Goal: Entertainment & Leisure: Consume media (video, audio)

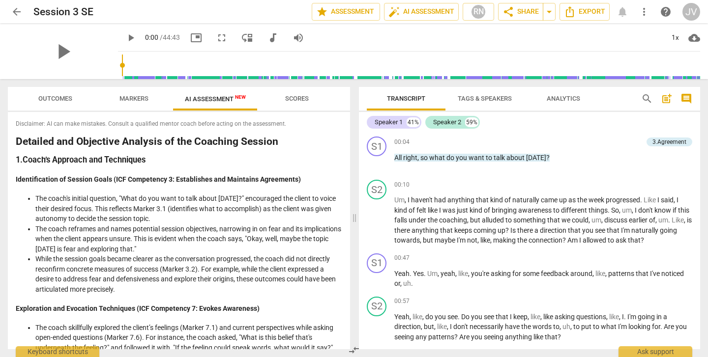
scroll to position [1189, 0]
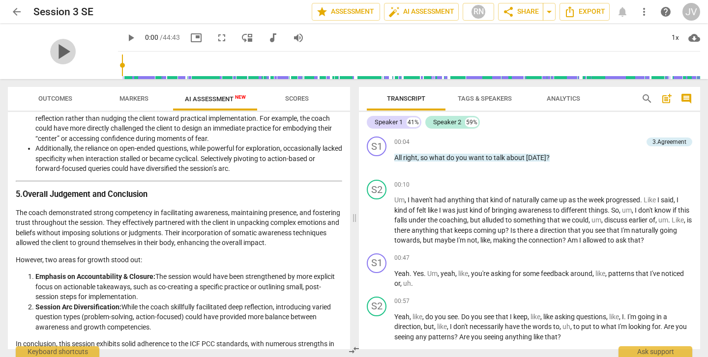
click at [58, 52] on span "play_arrow" at bounding box center [63, 52] width 26 height 26
click at [64, 50] on span "pause" at bounding box center [63, 52] width 26 height 26
click at [190, 36] on span "picture_in_picture" at bounding box center [196, 38] width 12 height 12
click at [190, 38] on span "picture_in_picture" at bounding box center [196, 38] width 12 height 12
click at [125, 36] on span "play_arrow" at bounding box center [131, 38] width 12 height 12
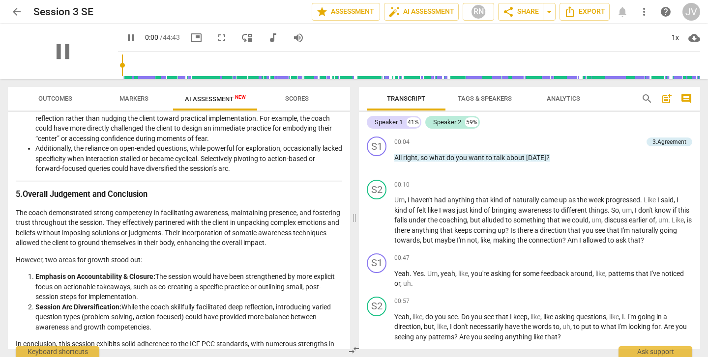
click at [125, 40] on span "pause" at bounding box center [131, 38] width 12 height 12
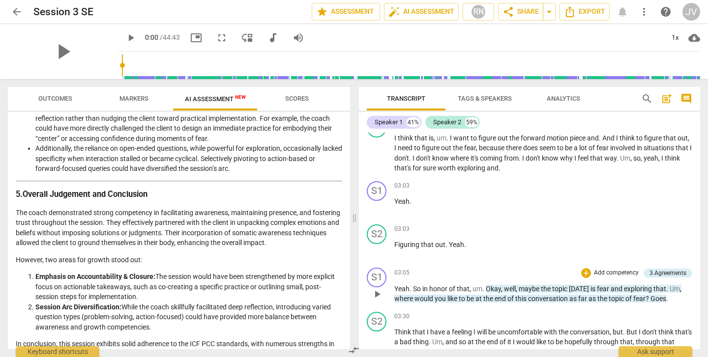
scroll to position [373, 0]
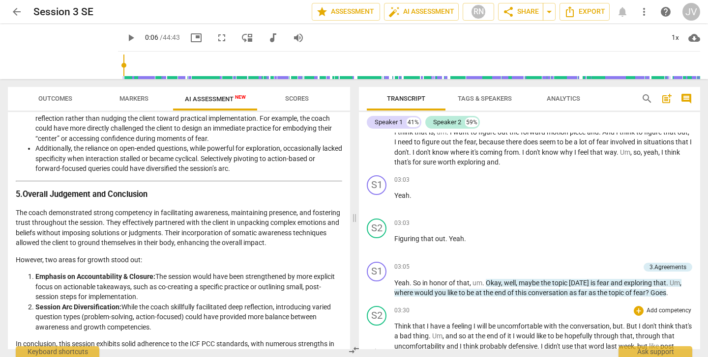
type input "6"
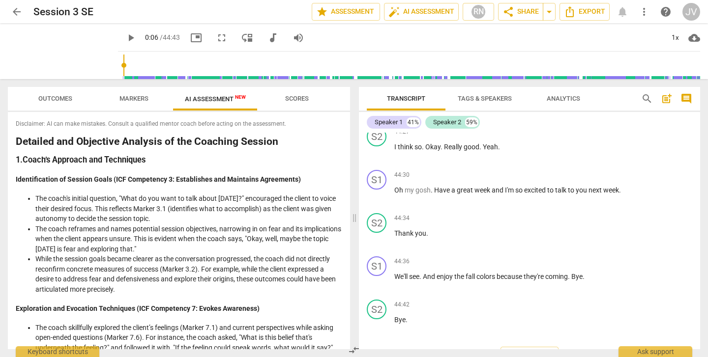
scroll to position [0, 0]
click at [16, 13] on span "arrow_back" at bounding box center [17, 12] width 12 height 12
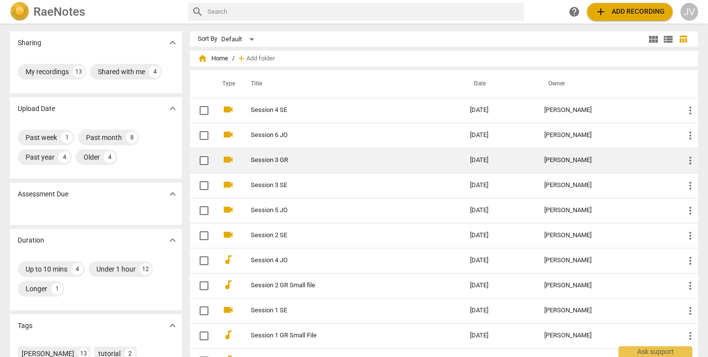
click at [287, 155] on td "Session 3 GR" at bounding box center [350, 160] width 223 height 25
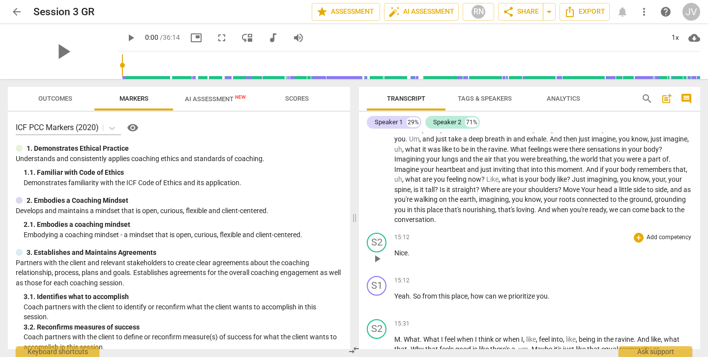
scroll to position [1742, 0]
